Goal: Check status: Check status

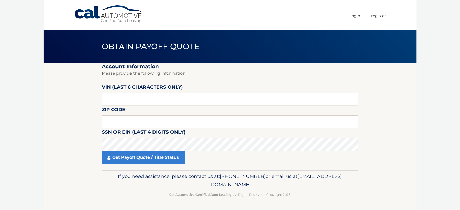
click at [143, 97] on input "text" at bounding box center [230, 99] width 256 height 13
type input "241251"
click at [127, 122] on input "text" at bounding box center [230, 121] width 256 height 13
type input "11743"
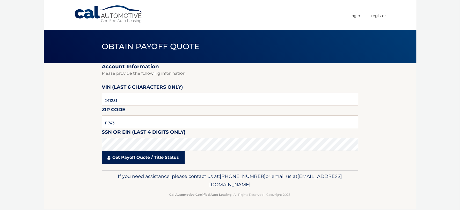
click at [140, 161] on link "Get Payoff Quote / Title Status" at bounding box center [143, 157] width 83 height 13
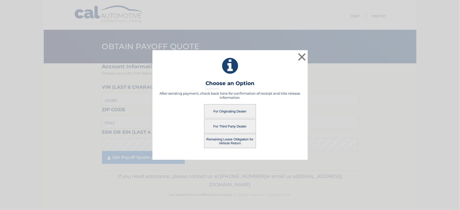
click at [229, 112] on button "For Originating Dealer" at bounding box center [230, 111] width 52 height 14
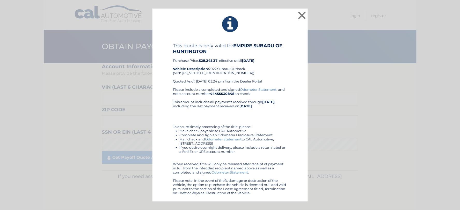
click at [207, 73] on div "This quote is only valid for EMPIRE SUBARU OF HUNTINGTON Purchase Price: $28,24…" at bounding box center [230, 65] width 114 height 44
copy div "4S4BTGUD1N3241251"
